Goal: Task Accomplishment & Management: Complete application form

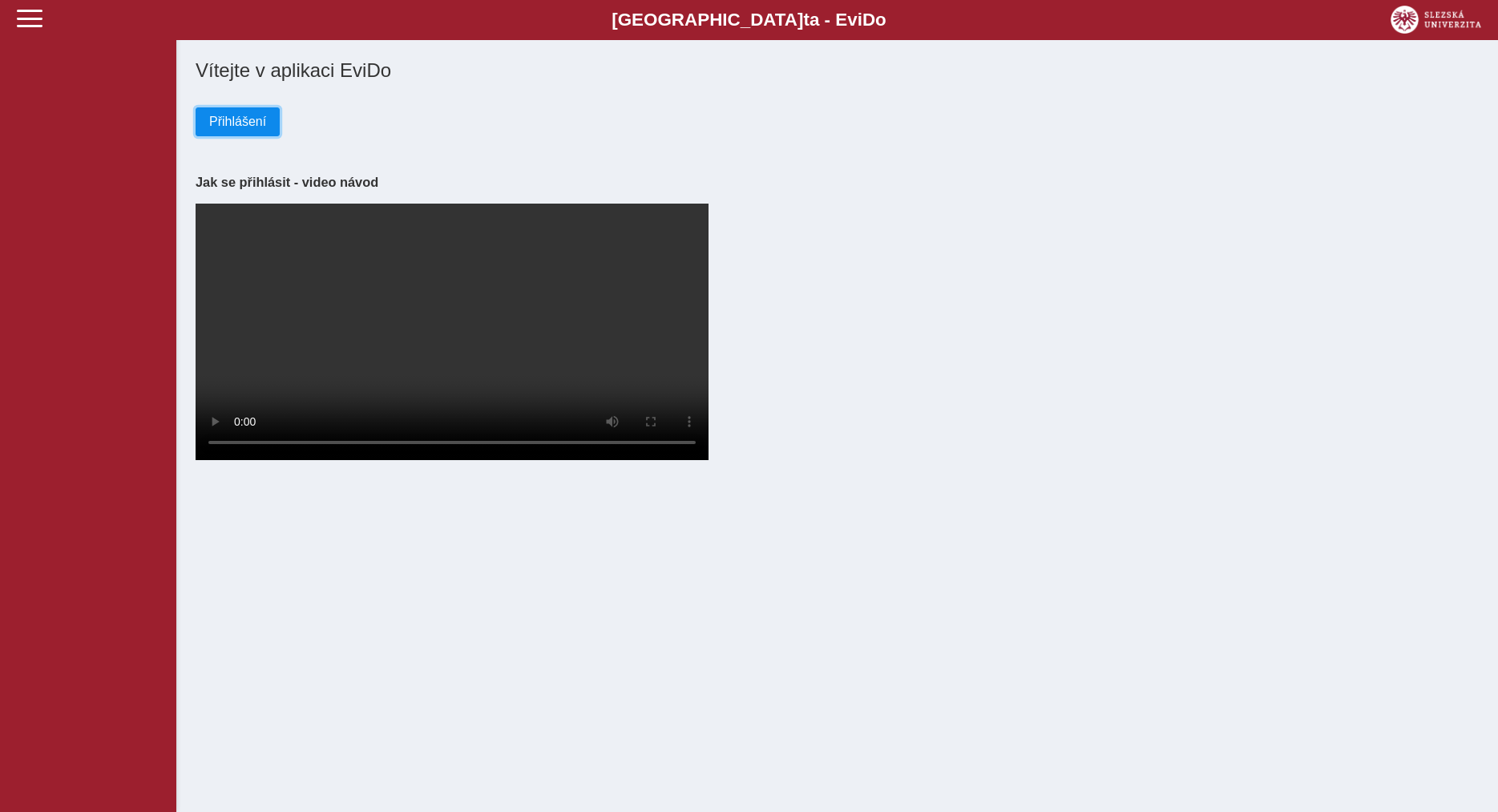
click at [238, 126] on span "Přihlášení" at bounding box center [237, 122] width 57 height 14
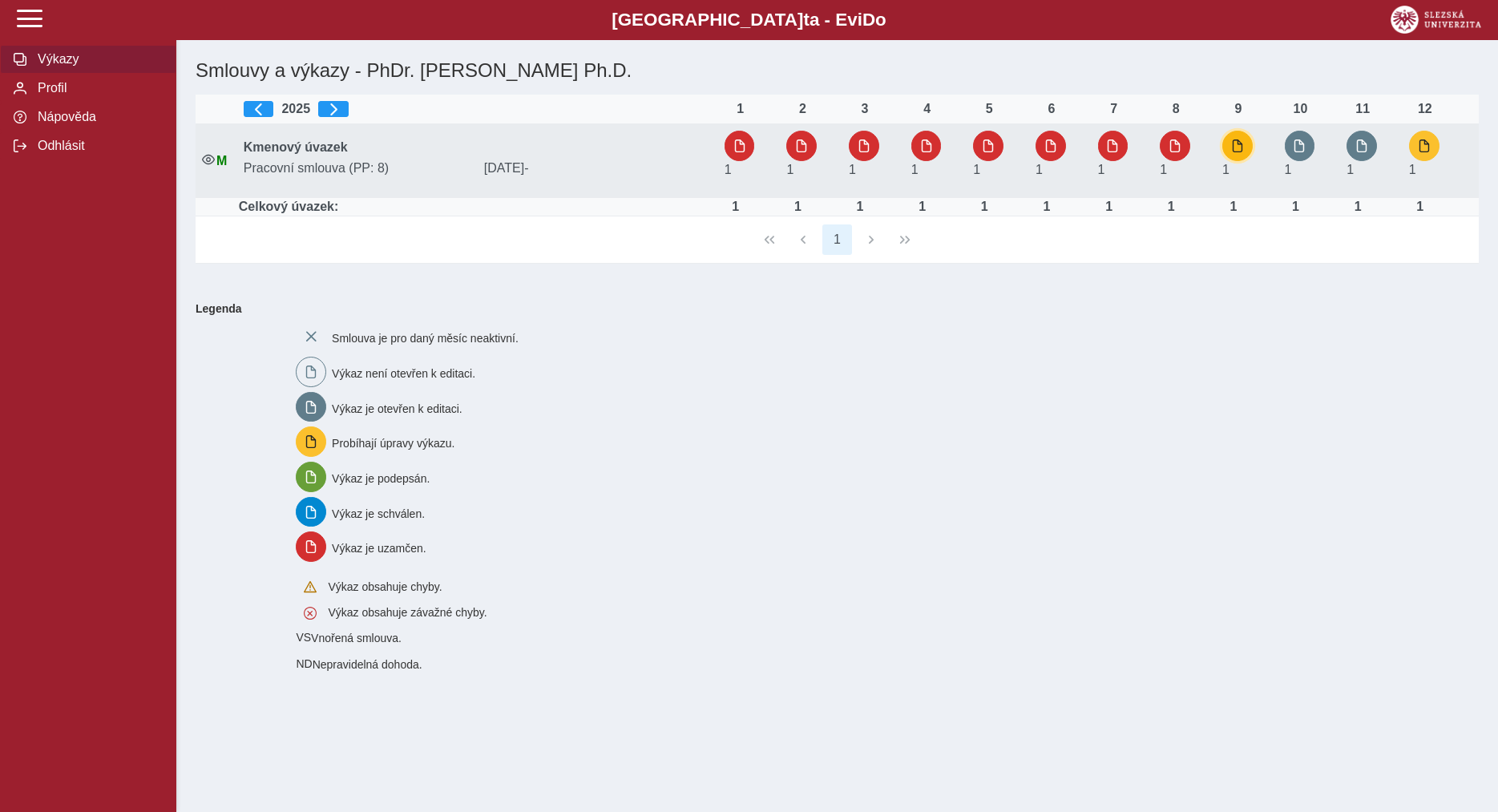
click at [1232, 148] on button "button" at bounding box center [1238, 146] width 30 height 30
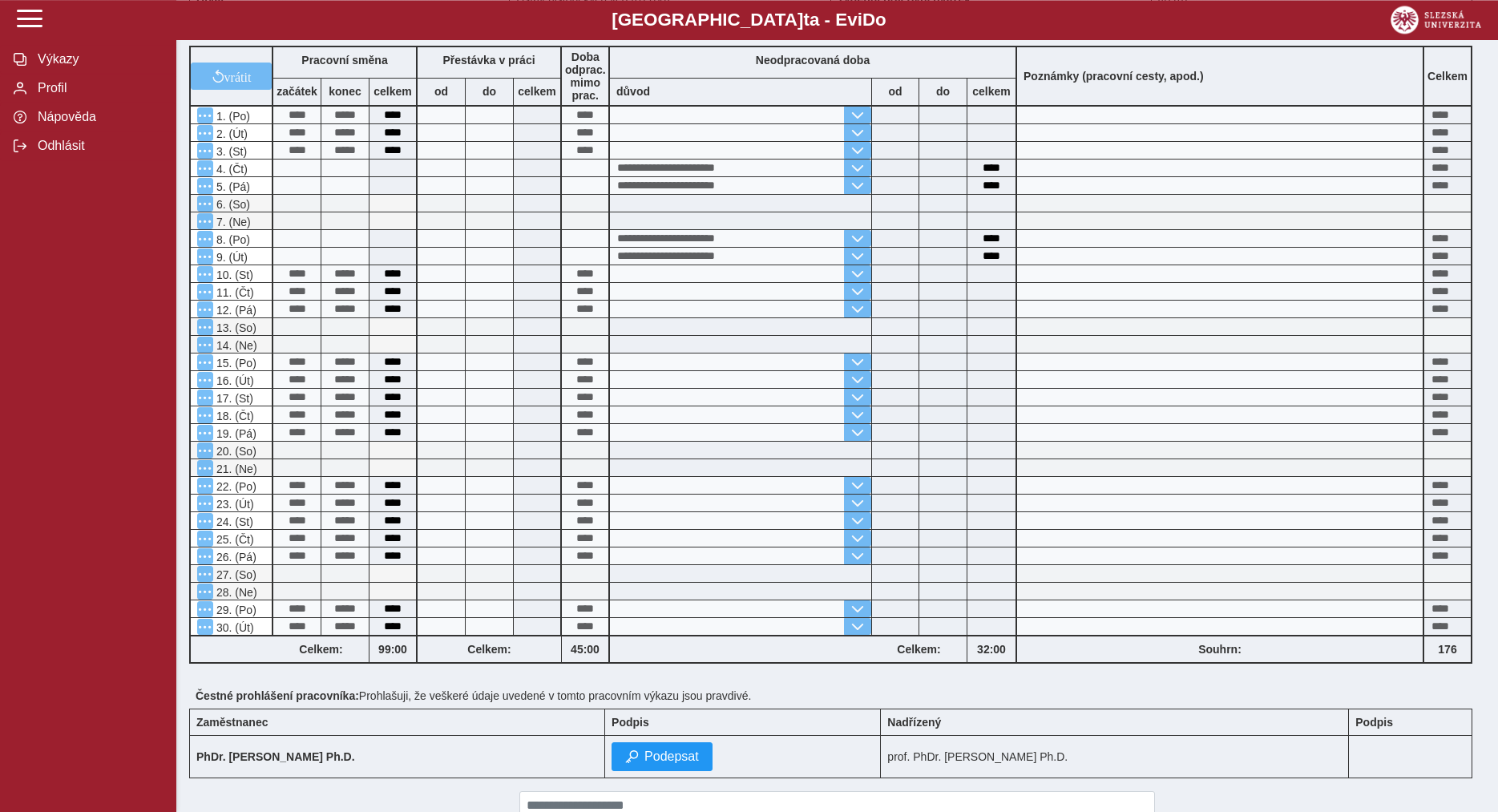
scroll to position [261, 0]
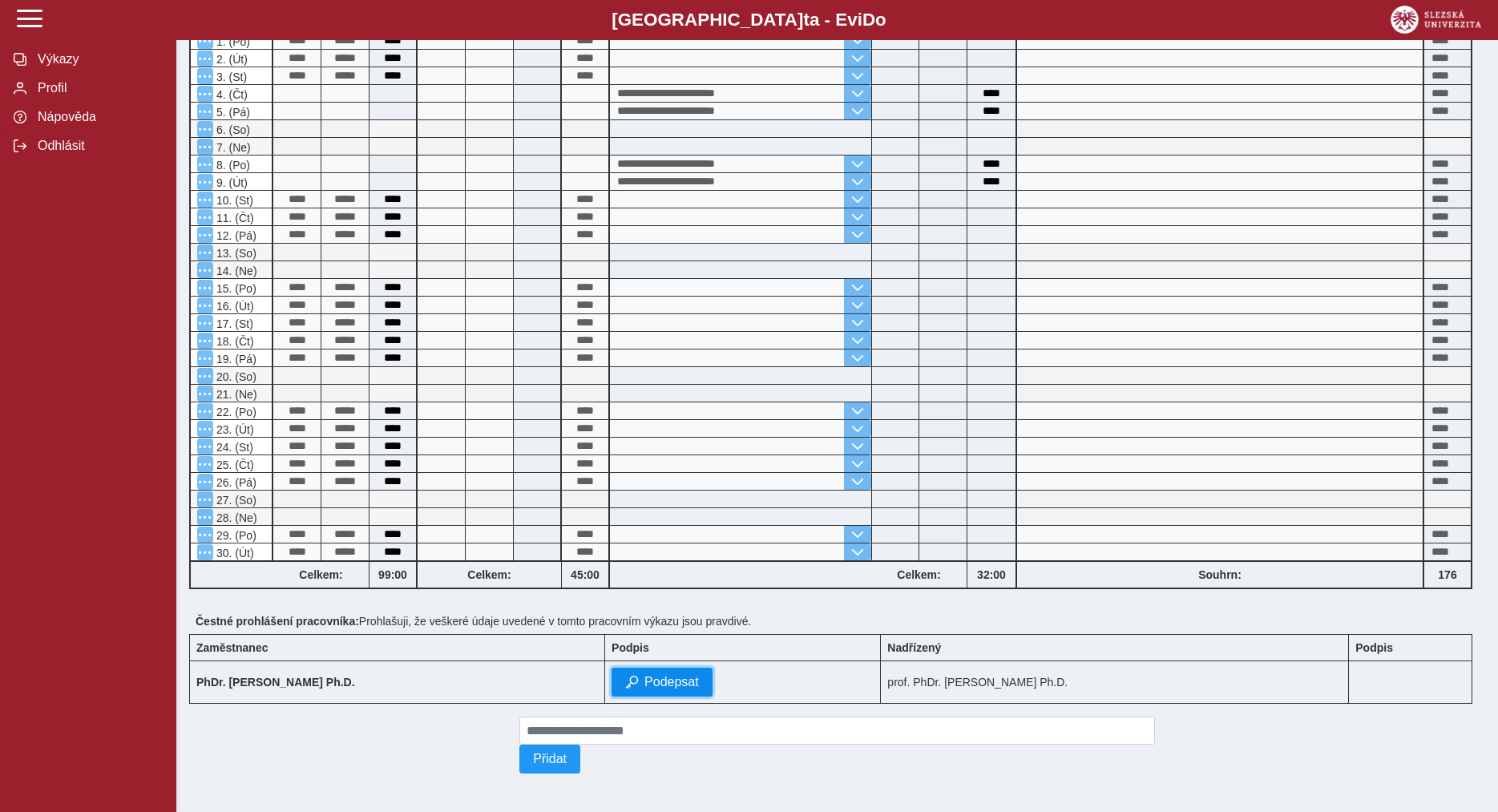
click at [699, 677] on span "Podepsat" at bounding box center [671, 682] width 54 height 14
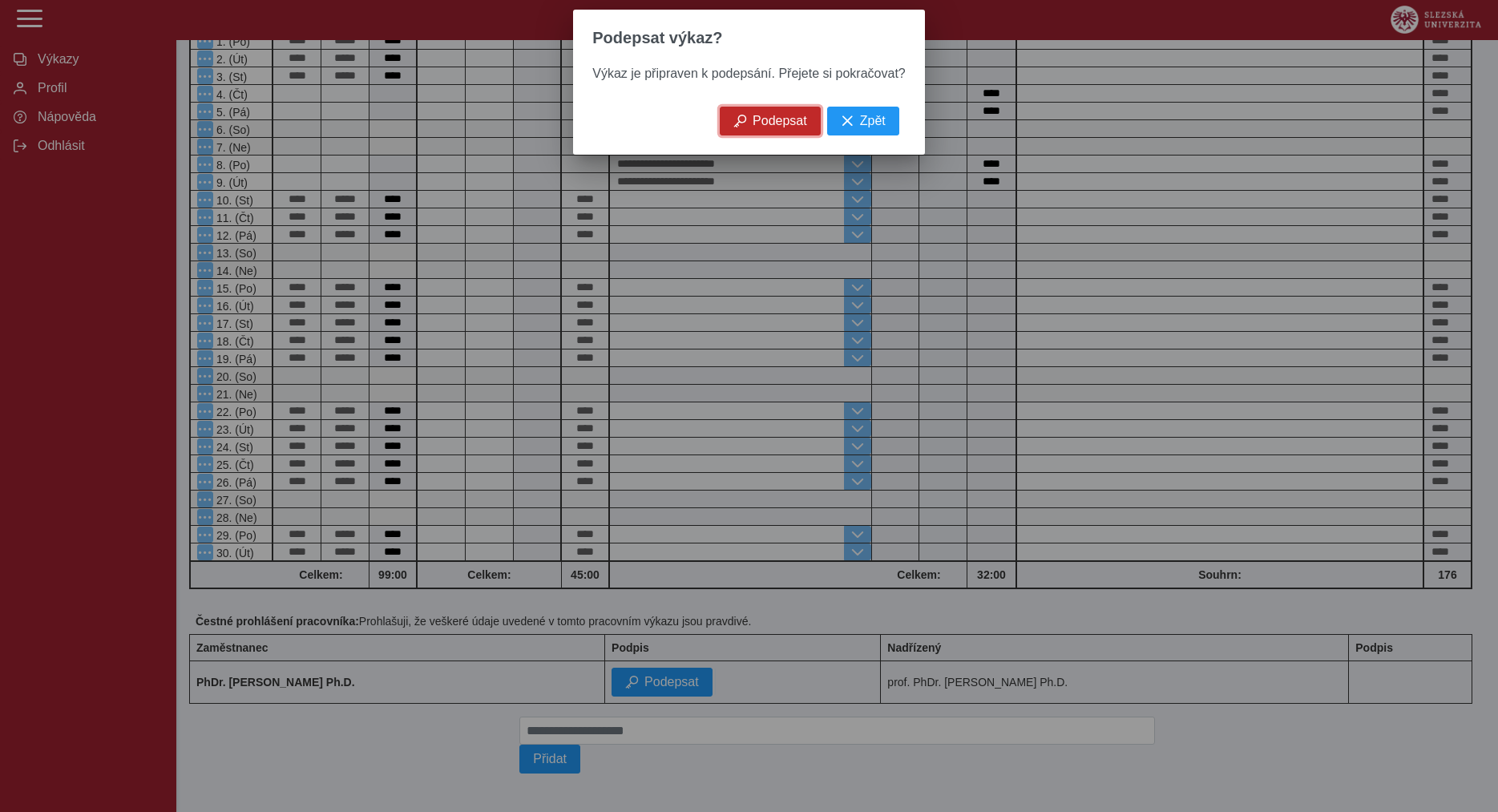
click at [767, 123] on span "Podepsat" at bounding box center [779, 121] width 54 height 14
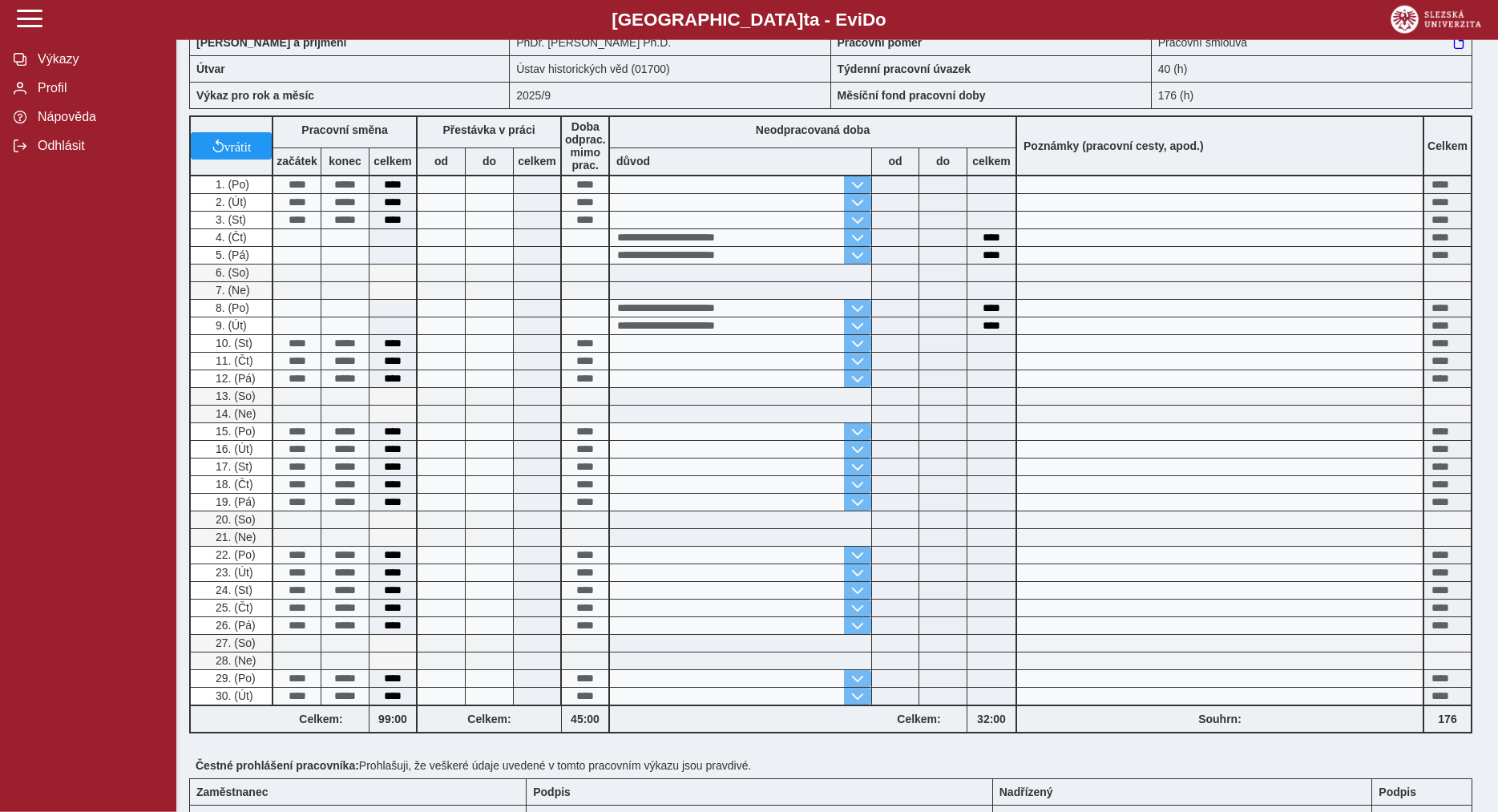
scroll to position [0, 0]
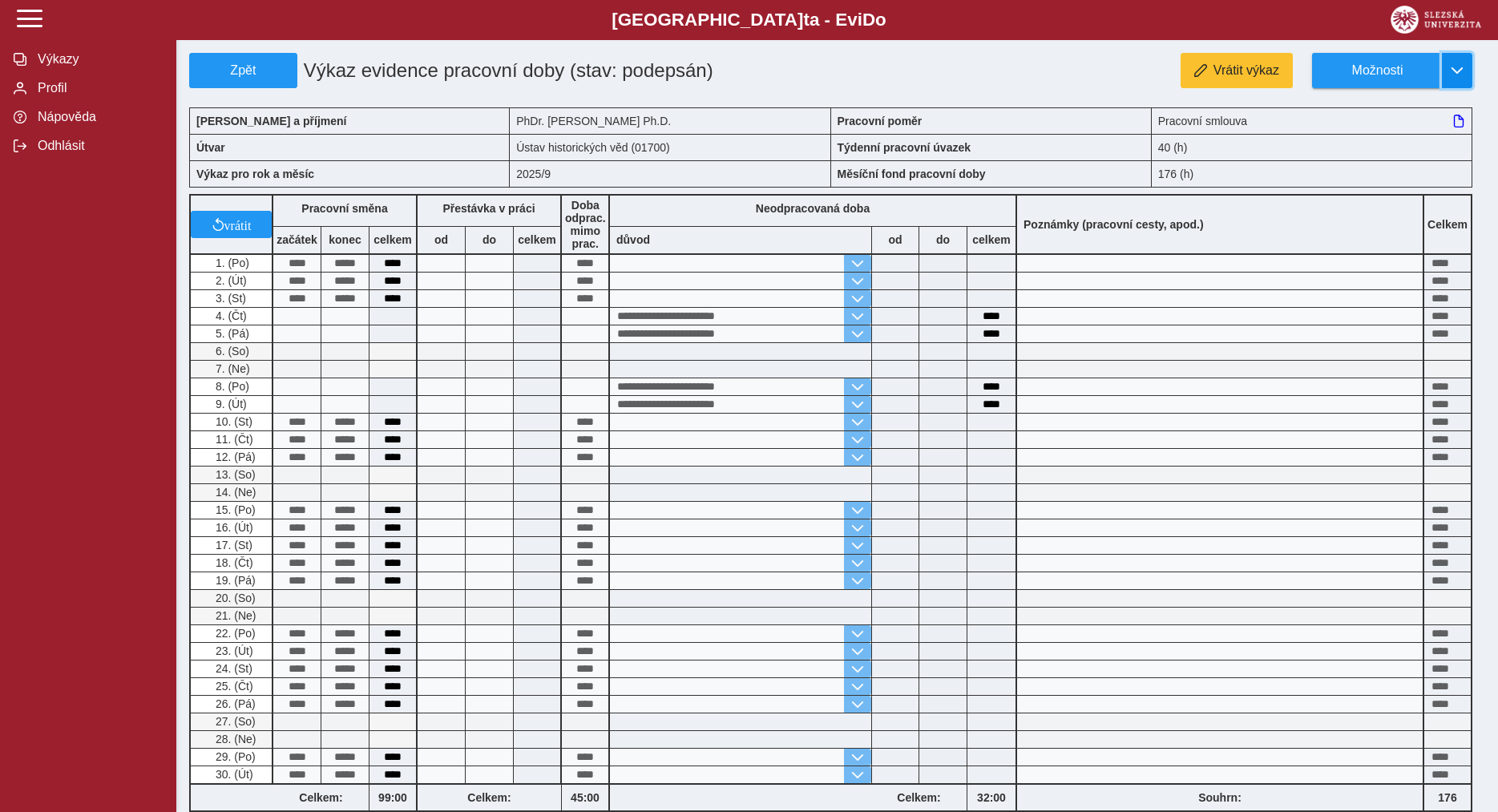
click at [1452, 68] on span "button" at bounding box center [1457, 70] width 12 height 12
click at [234, 70] on span "Zpět" at bounding box center [243, 70] width 94 height 14
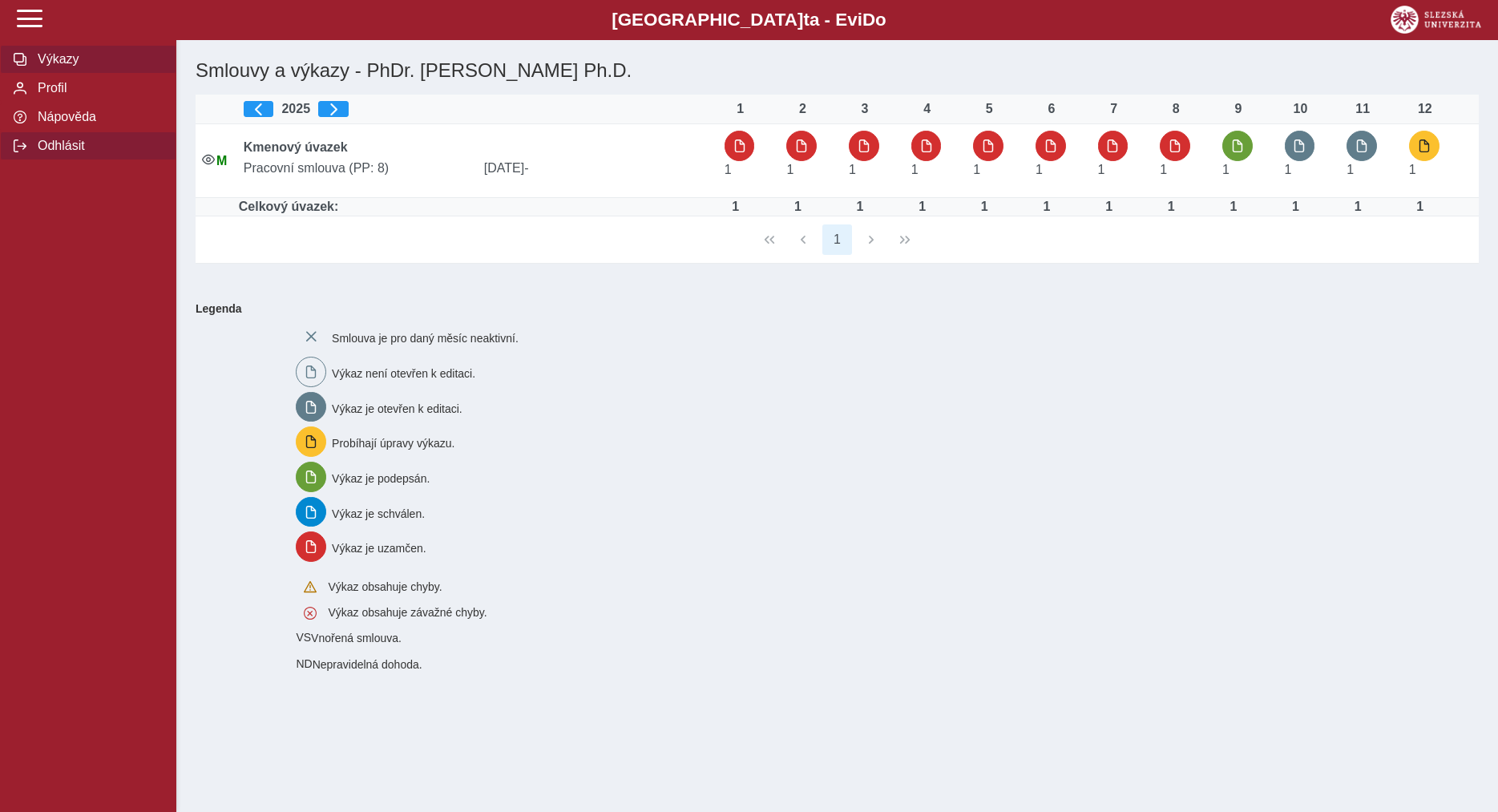
click at [44, 153] on span "Odhlásit" at bounding box center [98, 146] width 130 height 14
